Goal: Task Accomplishment & Management: Manage account settings

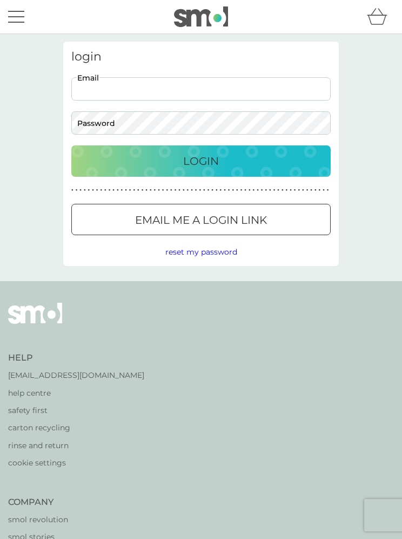
type input "[EMAIL_ADDRESS][DOMAIN_NAME]"
click at [201, 161] on button "Login" at bounding box center [201, 160] width 260 height 31
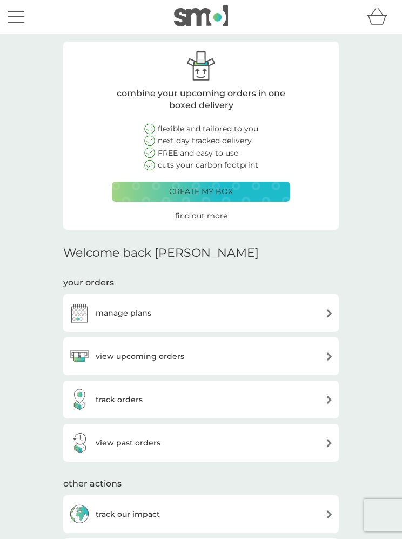
click at [316, 313] on div "manage plans" at bounding box center [201, 313] width 265 height 22
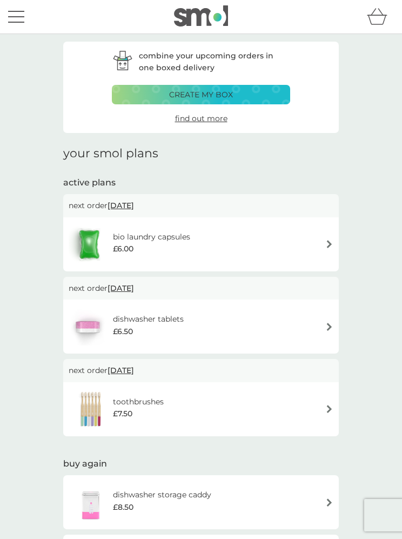
click at [244, 234] on div "bio laundry capsules £6.00" at bounding box center [201, 244] width 265 height 38
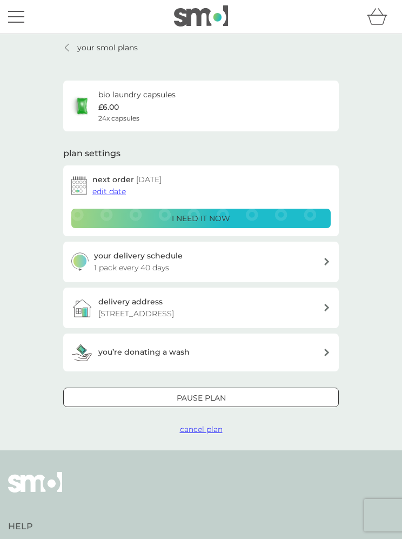
click at [108, 189] on span "edit date" at bounding box center [109, 192] width 34 height 10
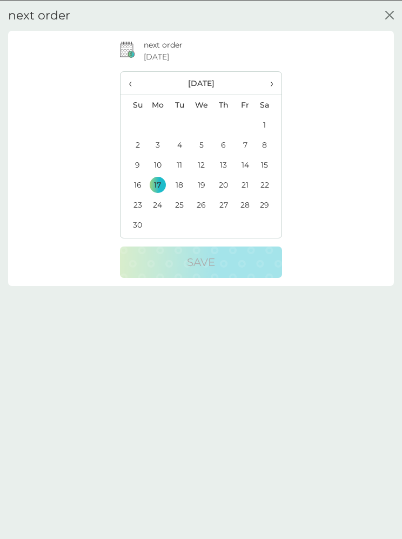
click at [391, 11] on icon "close" at bounding box center [390, 14] width 9 height 9
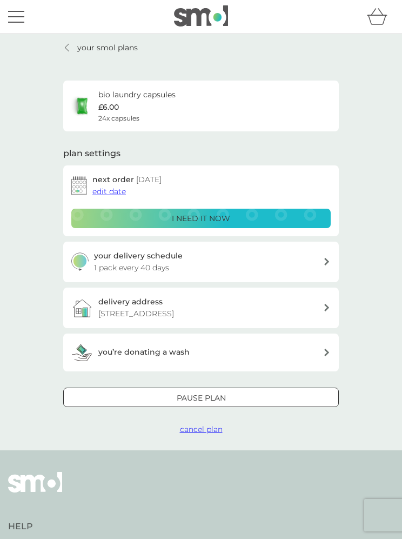
click at [91, 42] on p "your smol plans" at bounding box center [107, 48] width 61 height 12
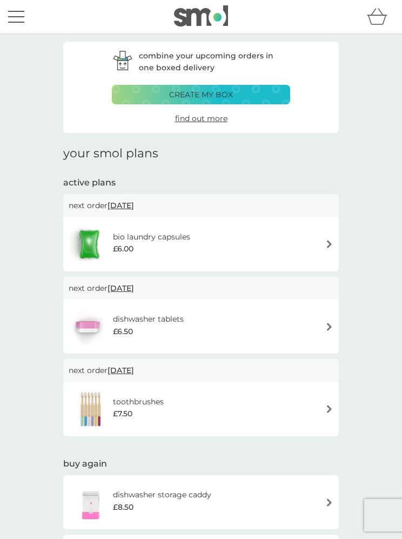
click at [14, 12] on div "menu" at bounding box center [16, 12] width 16 height 2
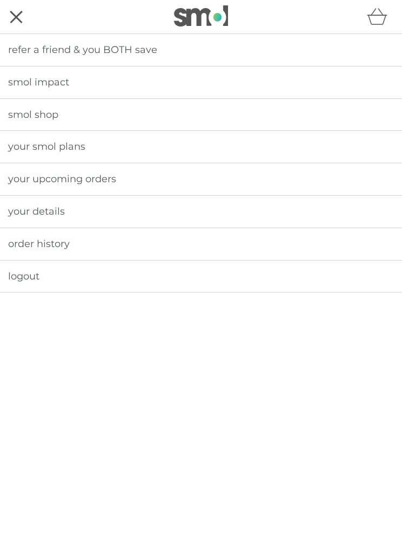
click at [102, 174] on span "your upcoming orders" at bounding box center [62, 179] width 108 height 12
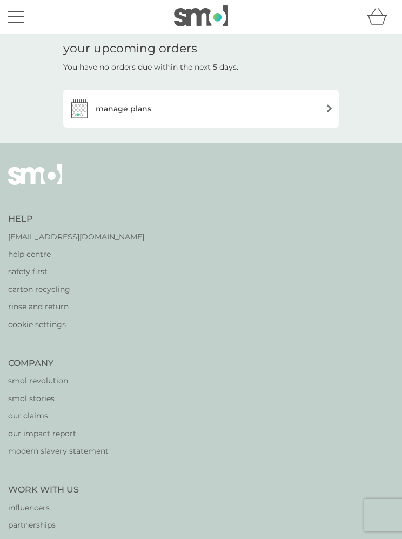
click at [328, 107] on img at bounding box center [330, 108] width 8 height 8
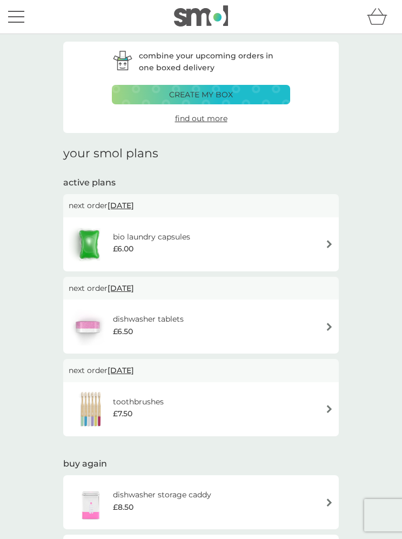
click at [333, 240] on img at bounding box center [330, 244] width 8 height 8
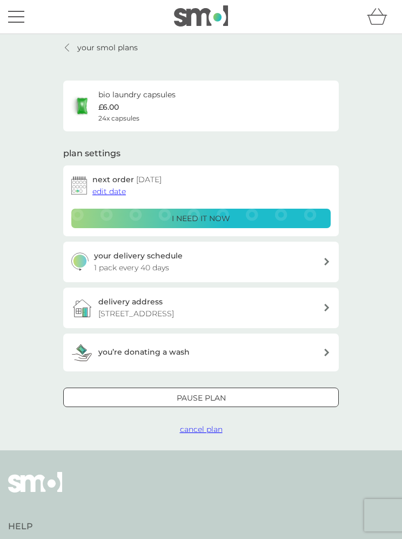
click at [110, 188] on span "edit date" at bounding box center [109, 192] width 34 height 10
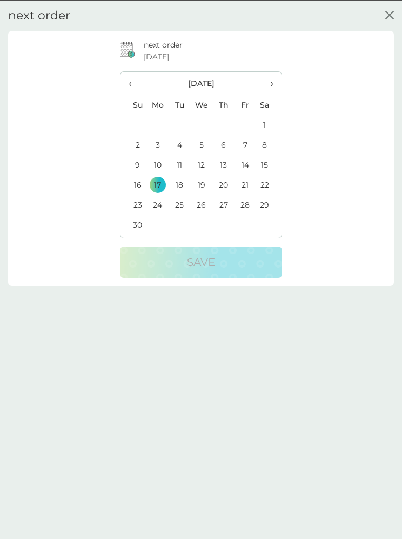
click at [132, 79] on span "‹" at bounding box center [134, 82] width 10 height 23
click at [157, 162] on td "13" at bounding box center [158, 165] width 22 height 20
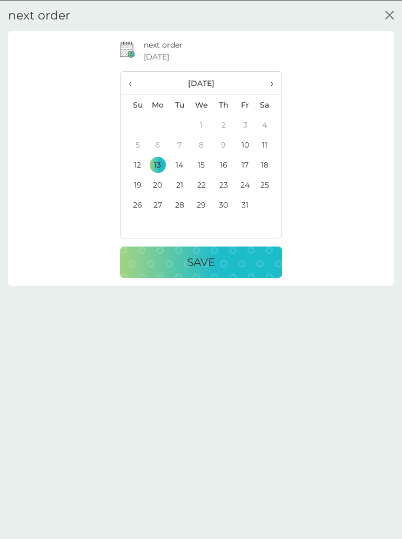
click at [204, 261] on p "Save" at bounding box center [201, 261] width 28 height 17
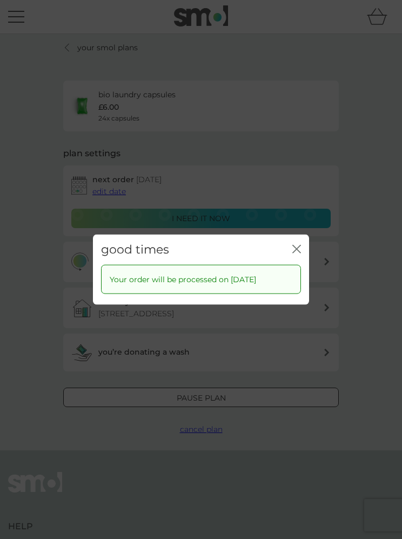
click at [294, 245] on icon "close" at bounding box center [297, 248] width 9 height 9
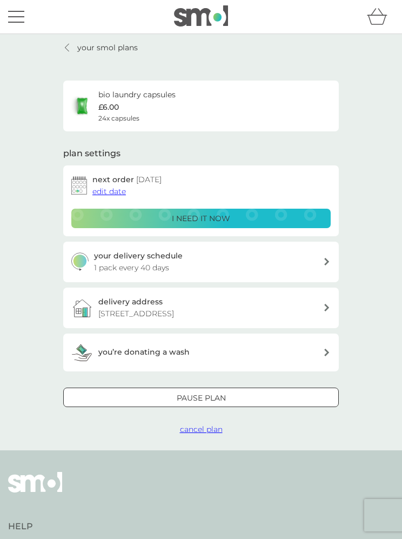
click at [317, 262] on div "your delivery schedule 1 pack every 40 days" at bounding box center [209, 262] width 230 height 24
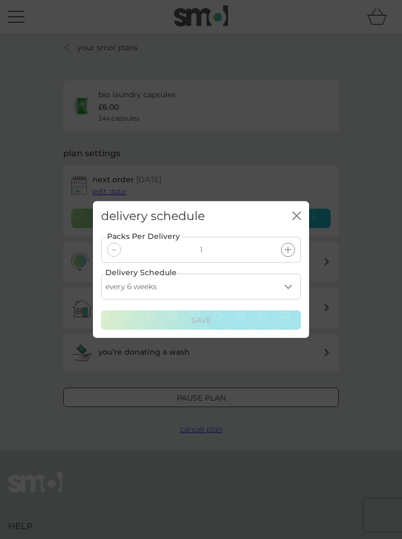
click at [284, 288] on select "every 1 week every 2 weeks every 3 weeks every 4 weeks every 5 weeks every 6 we…" at bounding box center [201, 287] width 200 height 26
select select "28"
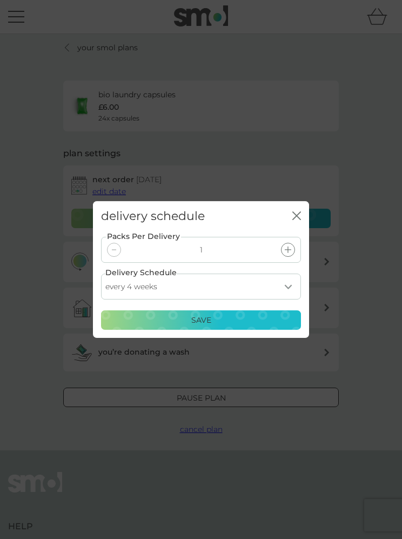
click at [202, 314] on p "Save" at bounding box center [201, 320] width 20 height 12
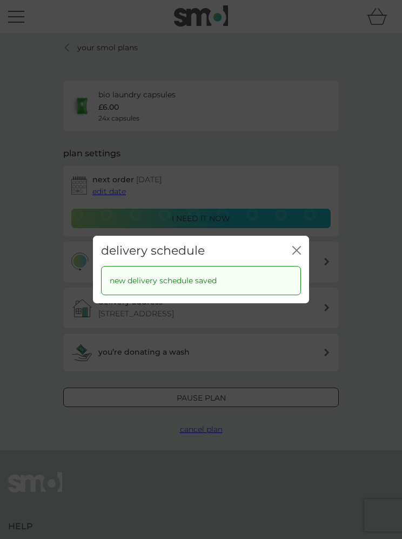
click at [296, 249] on icon "close" at bounding box center [295, 251] width 4 height 8
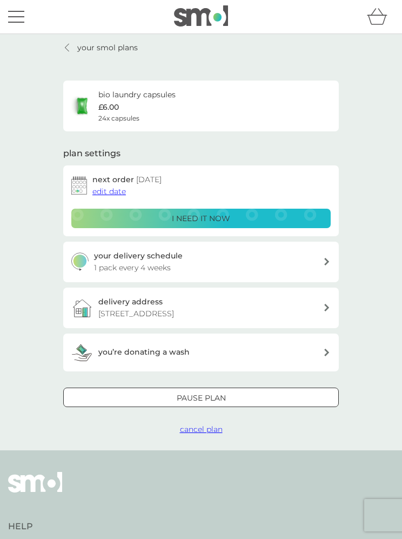
click at [19, 14] on button "menu" at bounding box center [16, 16] width 16 height 21
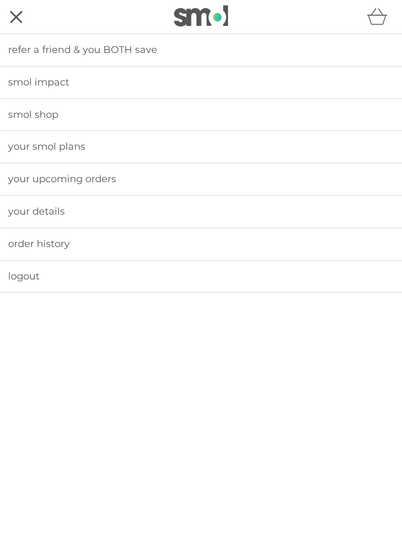
click at [34, 274] on span "logout" at bounding box center [23, 276] width 31 height 12
